Goal: Check status: Check status

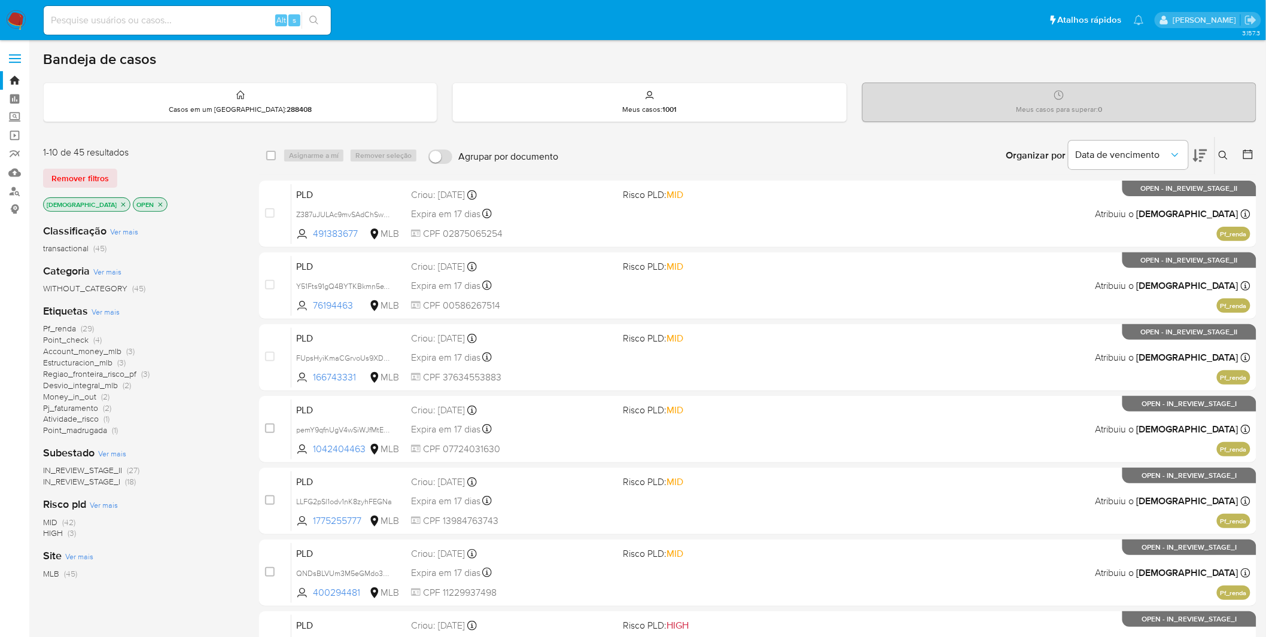
click at [22, 20] on img at bounding box center [16, 20] width 20 height 20
click at [178, 24] on input at bounding box center [187, 21] width 287 height 16
paste input "80SJK9ZvWFNJHOB3XdGDwgIL"
type input "80SJK9ZvWFNJHOB3XdGDwgIL"
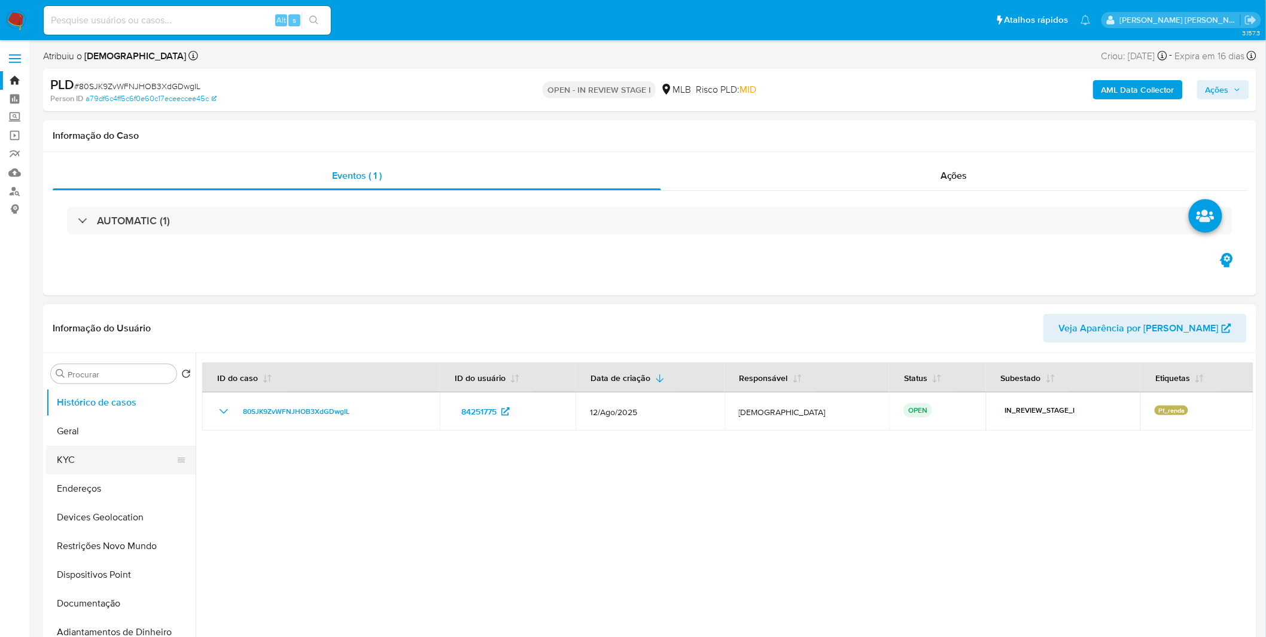
click at [159, 469] on button "KYC" at bounding box center [116, 460] width 140 height 29
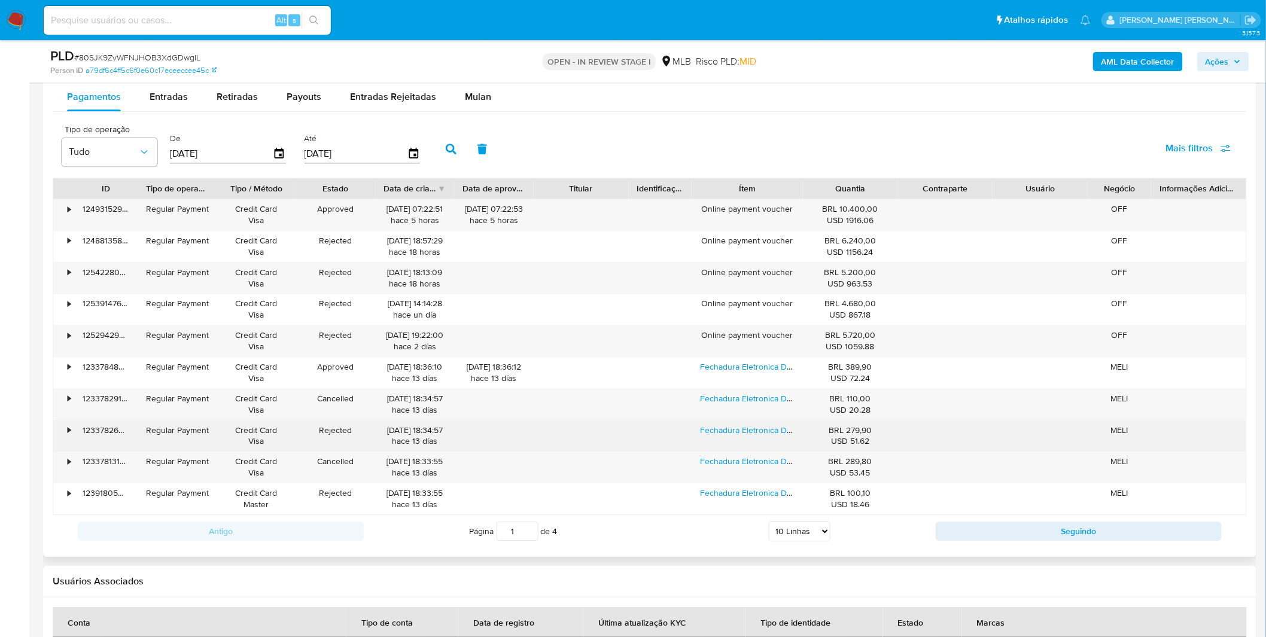
scroll to position [1263, 0]
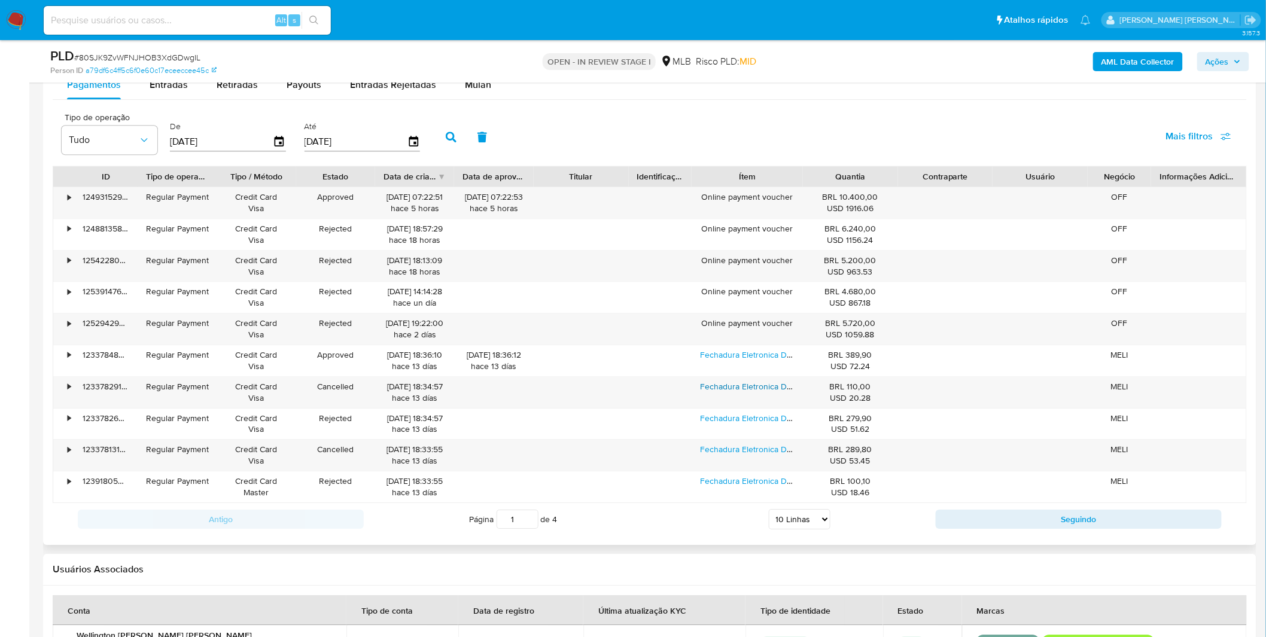
click at [797, 517] on select "5 Linhas 10 Linhas 20 Linhas 25 Linhas 50 Linhas 100 Linhas" at bounding box center [800, 519] width 62 height 20
select select "100"
click at [769, 511] on select "5 Linhas 10 Linhas 20 Linhas 25 Linhas 50 Linhas 100 Linhas" at bounding box center [800, 519] width 62 height 20
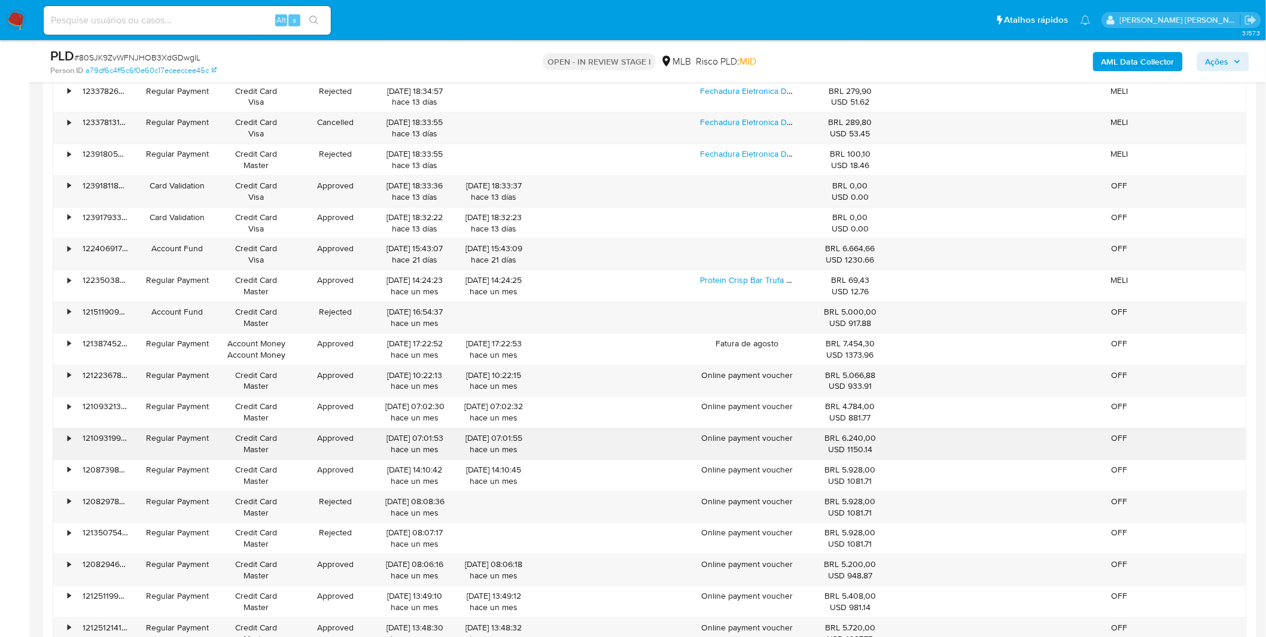
scroll to position [1595, 0]
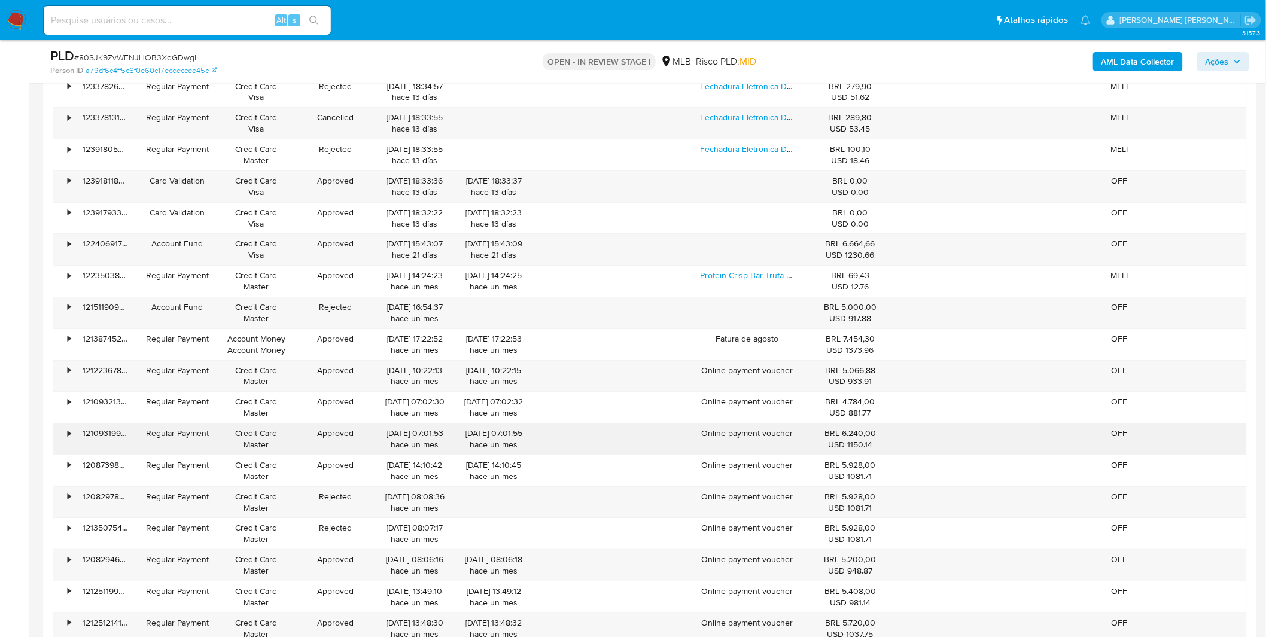
drag, startPoint x: 874, startPoint y: 455, endPoint x: 846, endPoint y: 447, distance: 29.2
click at [846, 447] on div "BRL 6.240,00 USD 1150.14" at bounding box center [850, 438] width 95 height 31
click at [846, 447] on div "USD 1150.14" at bounding box center [850, 444] width 78 height 11
click at [723, 441] on div "Online payment voucher" at bounding box center [747, 438] width 111 height 31
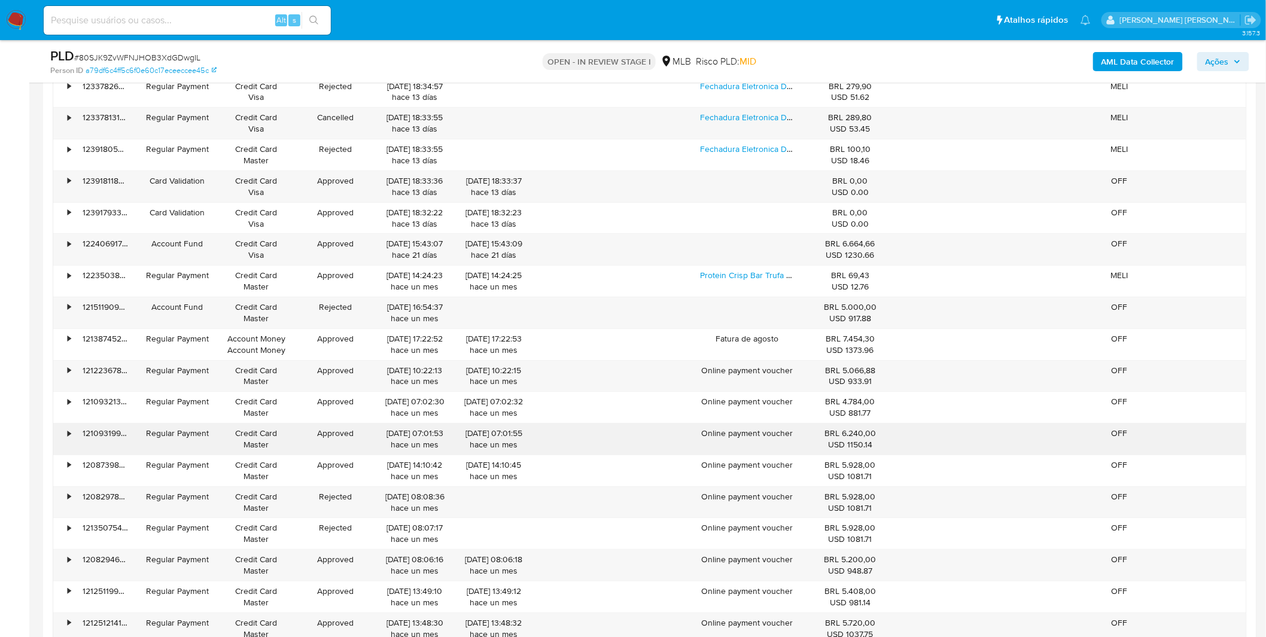
click at [723, 441] on div "Online payment voucher" at bounding box center [747, 438] width 111 height 31
click at [775, 434] on div "Online payment voucher" at bounding box center [747, 438] width 111 height 31
